Goal: Check status: Check status

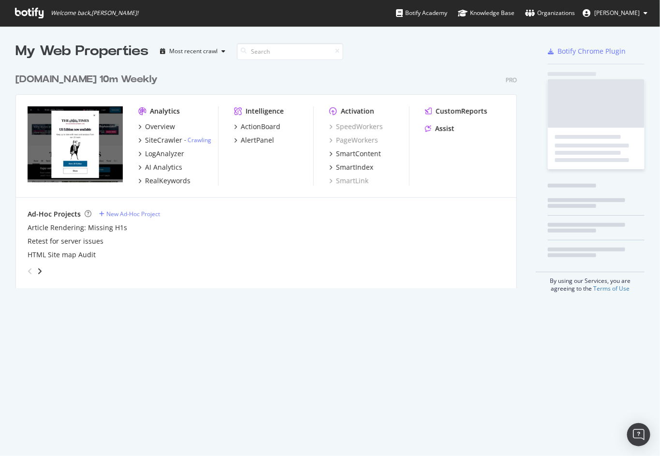
scroll to position [227, 509]
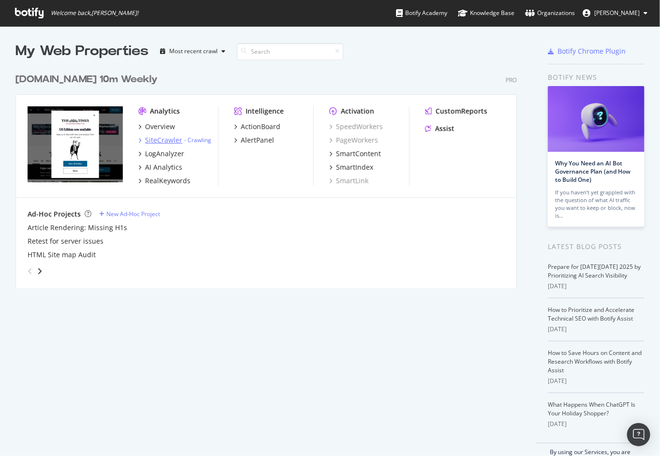
click at [160, 139] on div "SiteCrawler" at bounding box center [163, 140] width 37 height 10
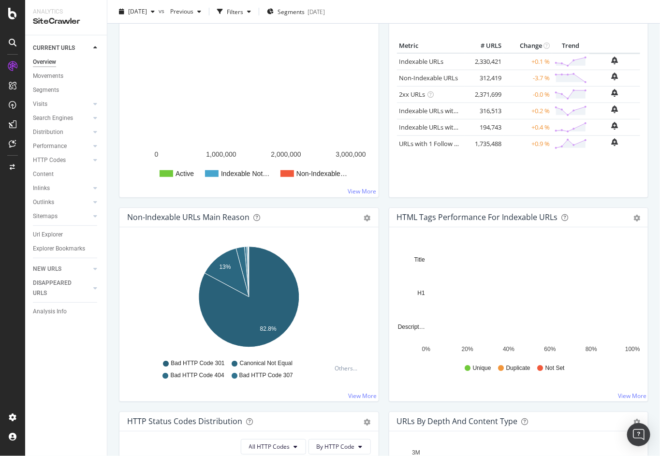
scroll to position [157, 0]
